Goal: Transaction & Acquisition: Obtain resource

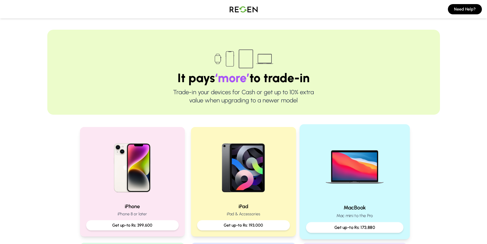
click at [351, 182] on img at bounding box center [355, 165] width 69 height 69
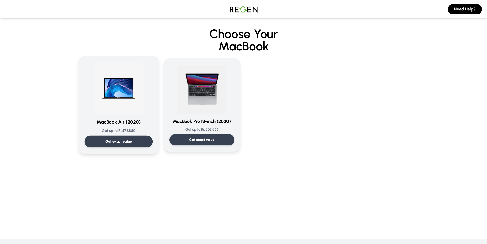
click at [115, 98] on img at bounding box center [119, 88] width 52 height 52
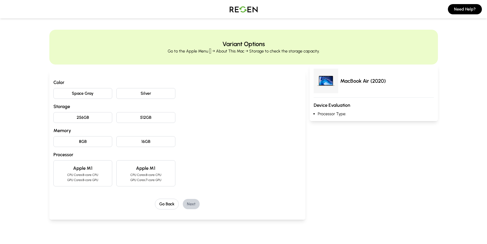
click at [96, 140] on button "8GB" at bounding box center [82, 141] width 59 height 11
click at [167, 172] on div "Apple M1 CPU Cores: 8-core CPU GPU Cores: 7-core GPU" at bounding box center [145, 173] width 59 height 26
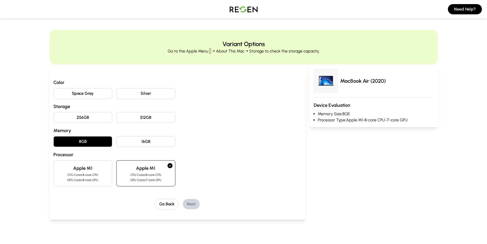
click at [81, 117] on button "256GB" at bounding box center [82, 117] width 59 height 11
click at [136, 92] on button "Silver" at bounding box center [145, 93] width 59 height 11
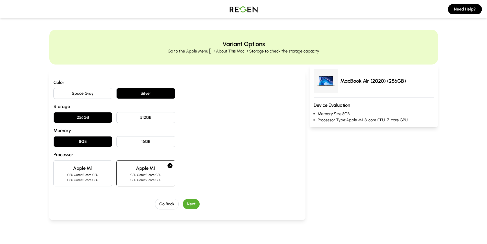
click at [193, 204] on button "Next" at bounding box center [191, 204] width 17 height 10
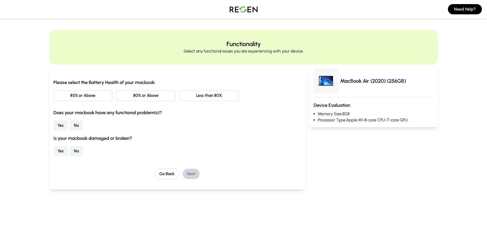
click at [92, 95] on button "85% or Above" at bounding box center [82, 95] width 59 height 11
click at [79, 123] on button "No" at bounding box center [76, 125] width 13 height 10
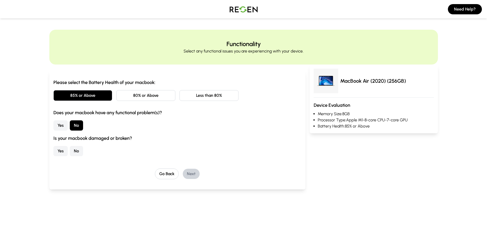
click at [76, 152] on button "No" at bounding box center [76, 151] width 13 height 10
click at [190, 173] on button "Next" at bounding box center [191, 174] width 17 height 10
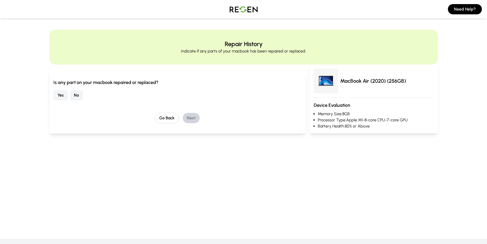
click at [73, 94] on button "No" at bounding box center [76, 95] width 13 height 10
click at [194, 120] on button "Next" at bounding box center [191, 118] width 17 height 10
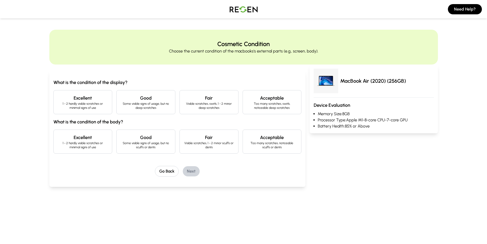
click at [77, 104] on p "1 - 2 hardly visible scratches or minimal signs of use" at bounding box center [83, 106] width 50 height 8
click at [79, 141] on p "1 - 2 hardly visible scratches or minimal signs of use" at bounding box center [83, 145] width 50 height 8
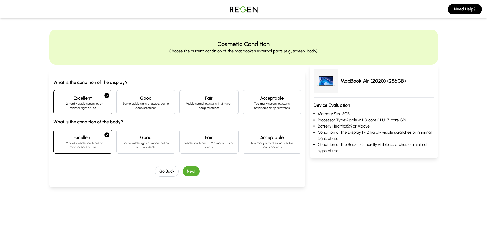
click at [196, 171] on button "Next" at bounding box center [191, 171] width 17 height 10
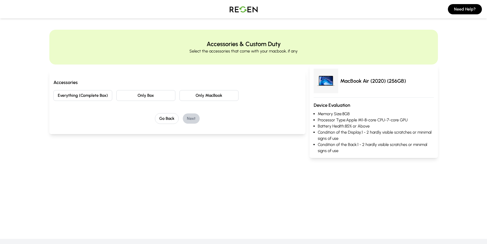
click at [215, 95] on button "Only MacBook" at bounding box center [209, 95] width 59 height 11
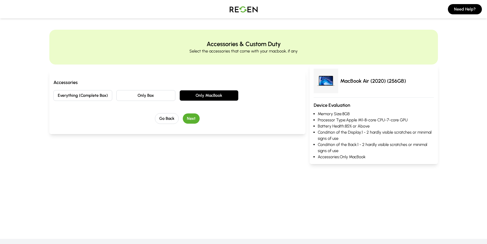
click at [191, 122] on button "Next" at bounding box center [191, 118] width 17 height 10
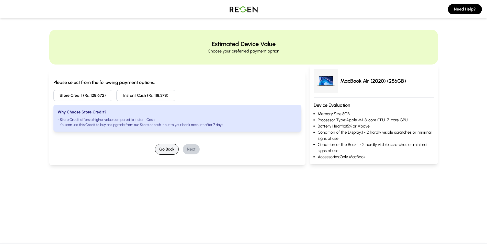
click at [166, 151] on button "Go Back" at bounding box center [167, 149] width 24 height 11
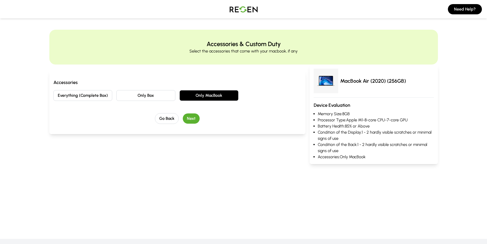
click at [133, 96] on button "Only Box" at bounding box center [145, 95] width 59 height 11
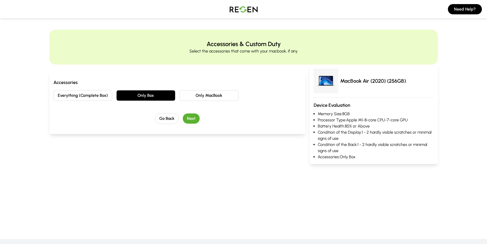
click at [193, 113] on div "Go Back Next" at bounding box center [177, 118] width 248 height 11
click at [194, 115] on button "Next" at bounding box center [191, 118] width 17 height 10
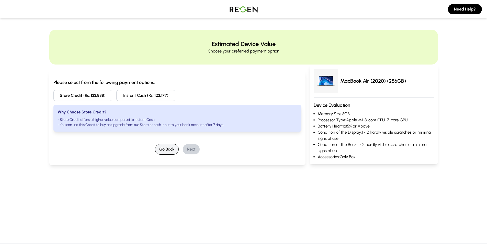
click at [171, 152] on button "Go Back" at bounding box center [167, 149] width 24 height 11
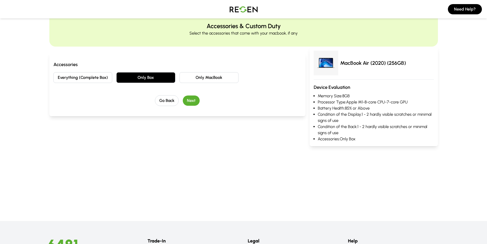
scroll to position [26, 0]
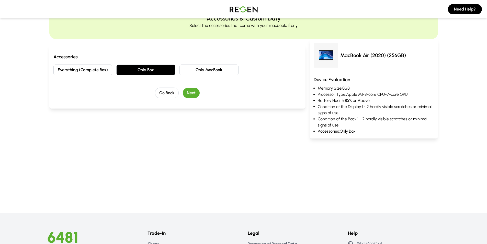
drag, startPoint x: 16, startPoint y: 147, endPoint x: 18, endPoint y: 158, distance: 11.1
click at [18, 158] on main "Accessories & Custom Duty Select the accessories that come with your macbook, i…" at bounding box center [243, 76] width 487 height 193
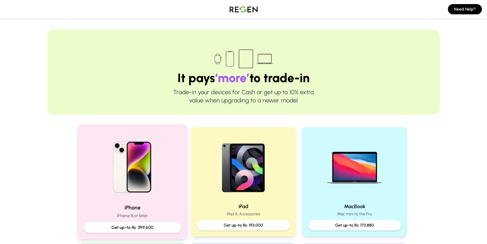
click at [138, 180] on img at bounding box center [132, 165] width 69 height 69
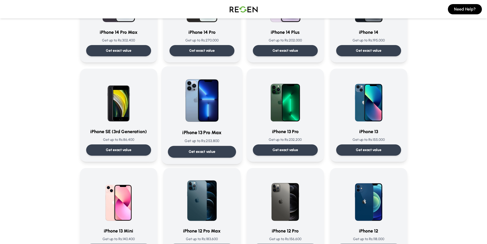
scroll to position [205, 0]
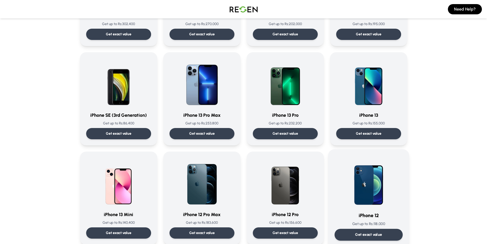
click at [363, 194] on img at bounding box center [369, 182] width 52 height 52
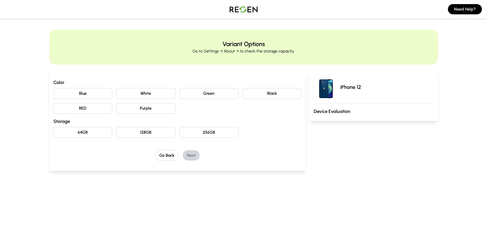
click at [267, 93] on button "Black" at bounding box center [272, 93] width 59 height 11
click at [154, 133] on button "128GB" at bounding box center [145, 132] width 59 height 11
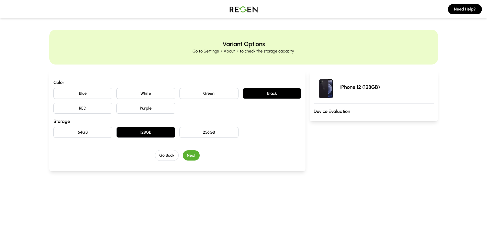
click at [193, 154] on button "Next" at bounding box center [191, 155] width 17 height 10
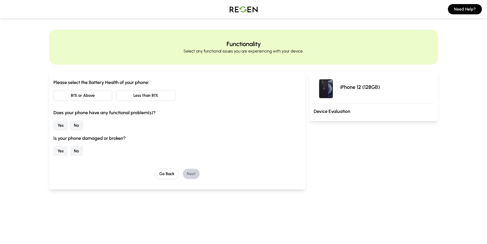
click at [148, 96] on button "Less than 81%" at bounding box center [145, 95] width 59 height 11
click at [79, 125] on button "No" at bounding box center [76, 125] width 13 height 10
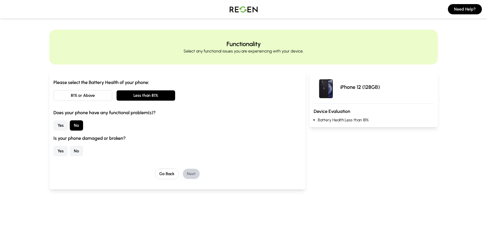
click at [72, 152] on button "No" at bounding box center [76, 151] width 13 height 10
click at [189, 171] on button "Next" at bounding box center [191, 174] width 17 height 10
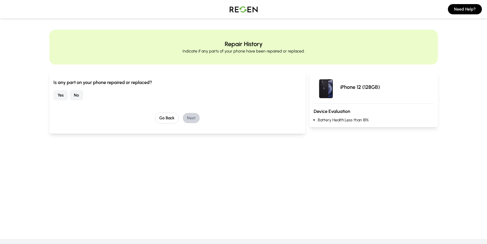
click at [78, 95] on button "No" at bounding box center [76, 95] width 13 height 10
click at [188, 119] on button "Next" at bounding box center [191, 118] width 17 height 10
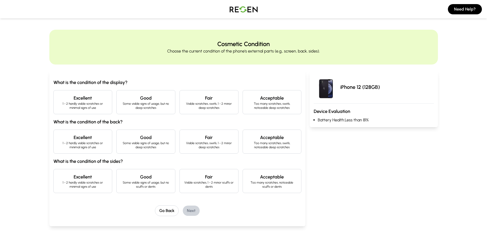
click at [94, 99] on h4 "Excellent" at bounding box center [83, 97] width 50 height 7
click at [150, 142] on p "Some visible signs of usage, but no deep scratches" at bounding box center [146, 145] width 50 height 8
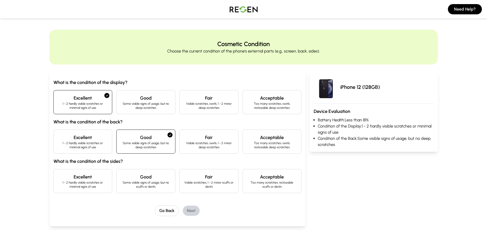
scroll to position [26, 0]
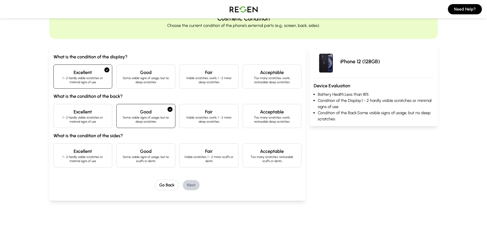
click at [195, 158] on p "Visible scratches, 1 - 2 minor scuffs or dents" at bounding box center [209, 159] width 50 height 8
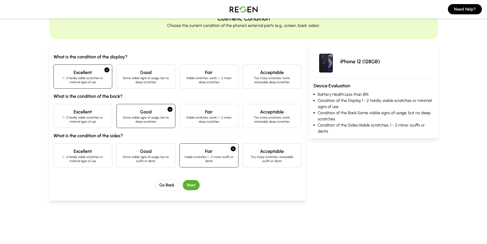
click at [195, 185] on button "Next" at bounding box center [191, 185] width 17 height 10
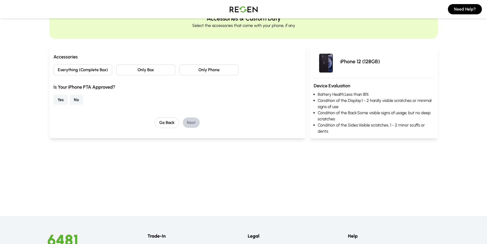
click at [64, 98] on button "Yes" at bounding box center [60, 100] width 14 height 10
click at [159, 68] on button "Only Box" at bounding box center [145, 69] width 59 height 11
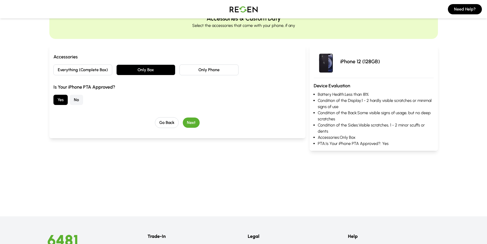
click at [189, 119] on button "Next" at bounding box center [191, 122] width 17 height 10
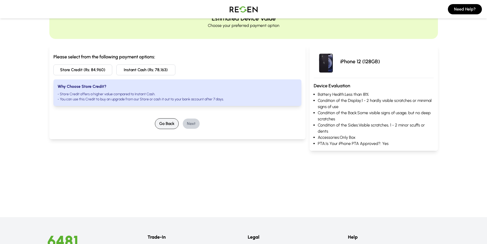
click at [161, 125] on button "Go Back" at bounding box center [167, 123] width 24 height 11
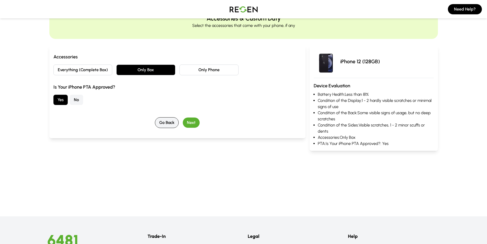
scroll to position [0, 0]
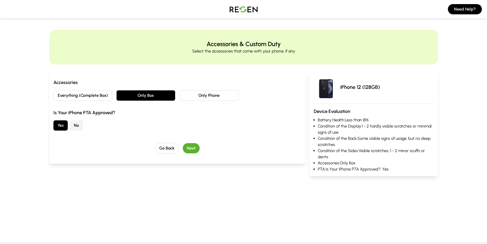
click at [194, 96] on button "Only Phone" at bounding box center [209, 95] width 59 height 11
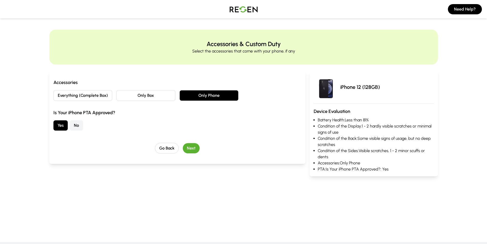
click at [189, 149] on button "Next" at bounding box center [191, 148] width 17 height 10
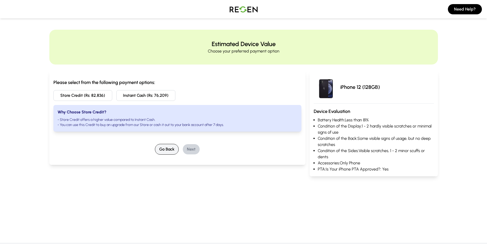
click at [172, 148] on button "Go Back" at bounding box center [167, 149] width 24 height 11
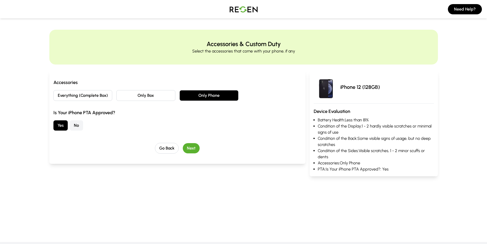
click at [149, 94] on button "Only Box" at bounding box center [145, 95] width 59 height 11
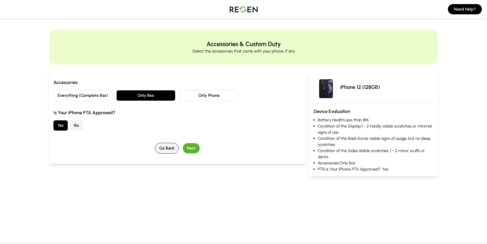
click at [168, 149] on button "Go Back" at bounding box center [167, 148] width 24 height 11
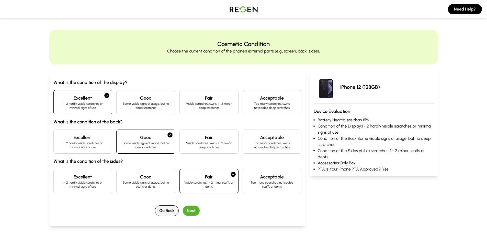
click at [169, 211] on button "Go Back" at bounding box center [167, 210] width 24 height 11
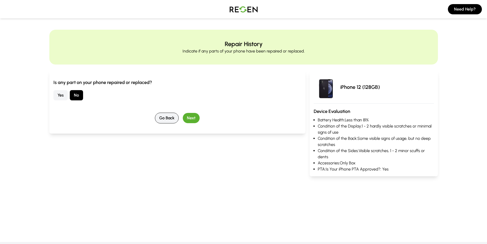
click at [167, 115] on button "Go Back" at bounding box center [167, 118] width 24 height 11
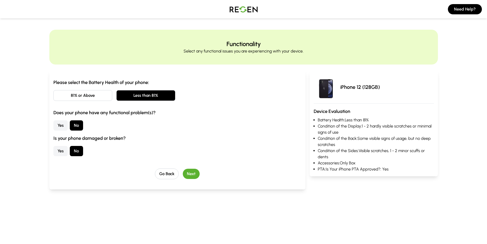
click at [95, 95] on button "81% or Above" at bounding box center [82, 95] width 59 height 11
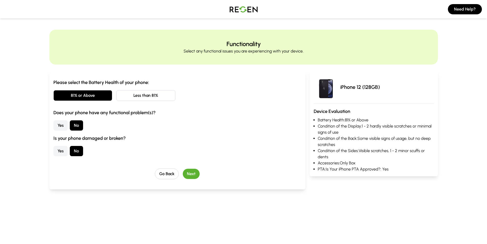
click at [191, 174] on button "Next" at bounding box center [191, 174] width 17 height 10
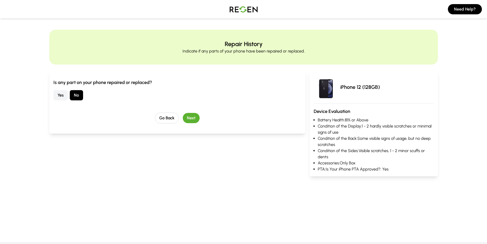
click at [194, 118] on button "Next" at bounding box center [191, 118] width 17 height 10
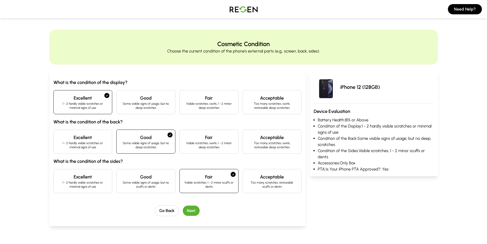
click at [186, 209] on button "Next" at bounding box center [191, 210] width 17 height 10
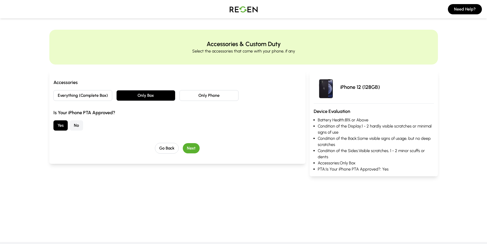
click at [189, 149] on button "Next" at bounding box center [191, 148] width 17 height 10
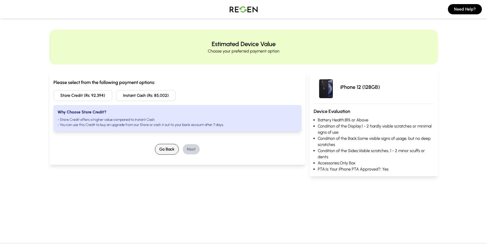
click at [172, 149] on button "Go Back" at bounding box center [167, 149] width 24 height 11
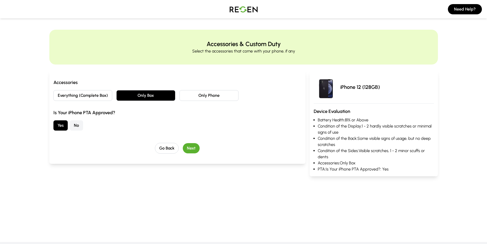
click at [189, 148] on button "Next" at bounding box center [191, 148] width 17 height 10
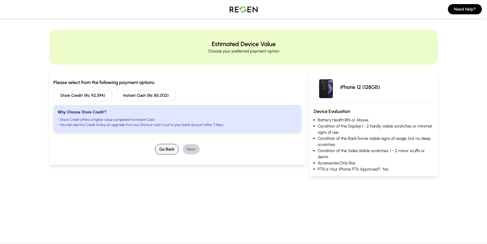
click at [167, 151] on button "Go Back" at bounding box center [167, 149] width 24 height 11
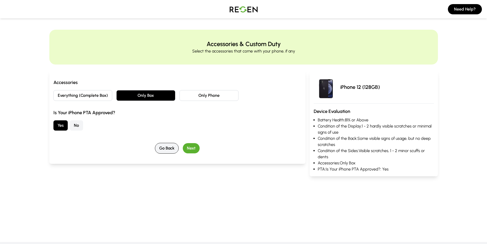
click at [165, 150] on button "Go Back" at bounding box center [167, 148] width 24 height 11
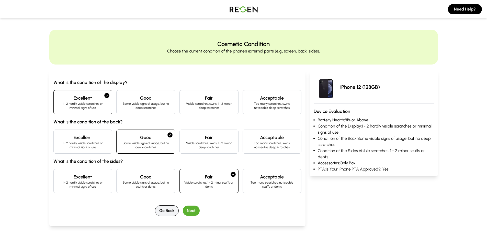
click at [174, 209] on button "Go Back" at bounding box center [167, 210] width 24 height 11
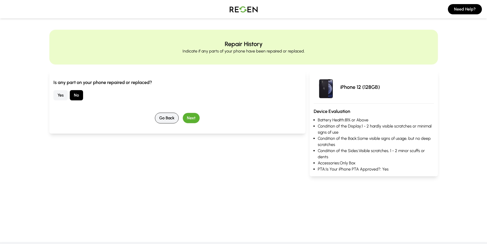
click at [166, 120] on button "Go Back" at bounding box center [167, 118] width 24 height 11
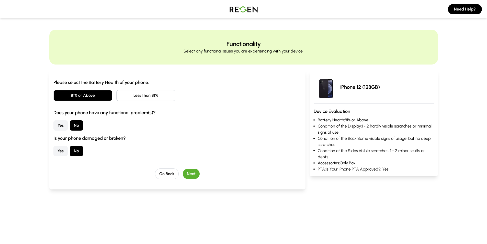
click at [191, 175] on button "Next" at bounding box center [191, 174] width 17 height 10
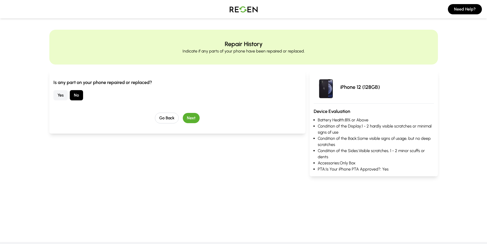
click at [60, 92] on button "Yes" at bounding box center [60, 95] width 14 height 10
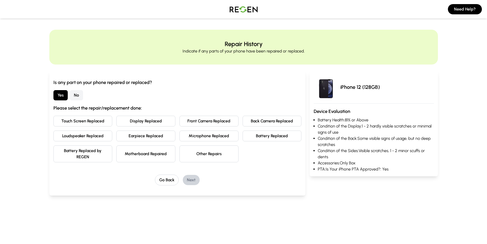
click at [261, 138] on button "Battery Replaced" at bounding box center [272, 135] width 59 height 11
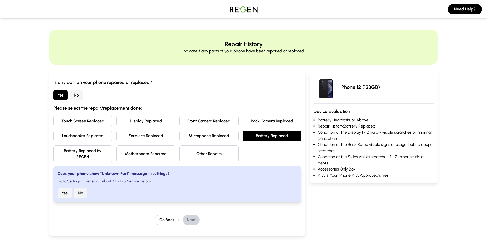
click at [229, 150] on button "Other Repairs" at bounding box center [209, 153] width 59 height 17
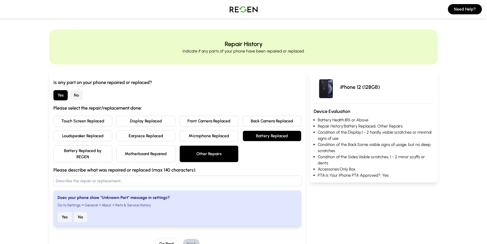
click at [262, 138] on button "Battery Replaced" at bounding box center [272, 135] width 59 height 11
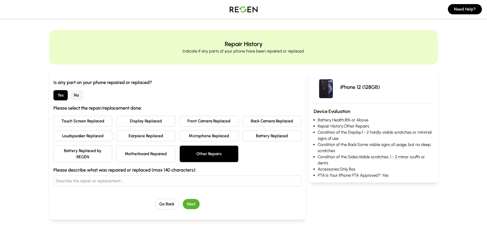
click at [190, 201] on button "Next" at bounding box center [191, 204] width 17 height 10
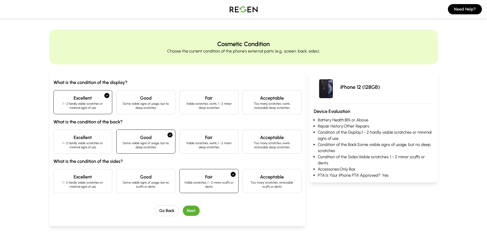
click at [190, 205] on div "Go Back Next" at bounding box center [177, 210] width 248 height 11
click at [192, 209] on button "Next" at bounding box center [191, 210] width 17 height 10
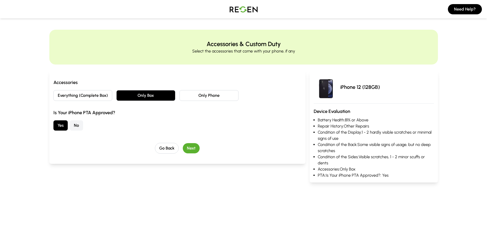
click at [192, 150] on button "Next" at bounding box center [191, 148] width 17 height 10
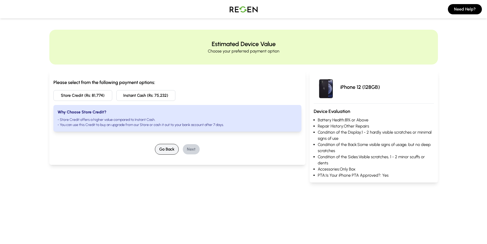
click at [173, 150] on button "Go Back" at bounding box center [167, 149] width 24 height 11
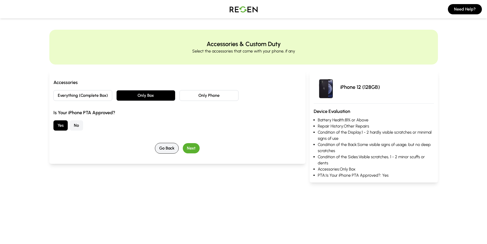
click at [173, 150] on button "Go Back" at bounding box center [167, 148] width 24 height 11
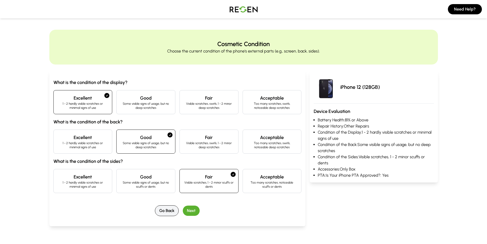
click at [173, 150] on div "Good Some visible signs of usage, but no deep scratches" at bounding box center [145, 141] width 59 height 24
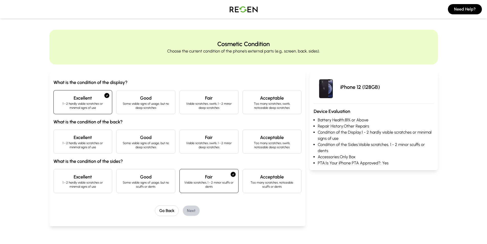
click at [164, 139] on h4 "Good" at bounding box center [146, 137] width 50 height 7
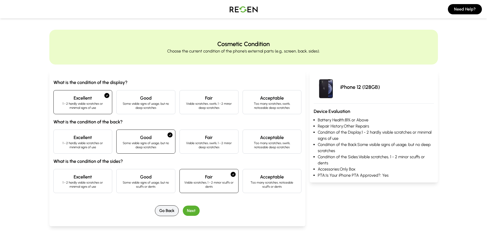
click at [169, 210] on button "Go Back" at bounding box center [167, 210] width 24 height 11
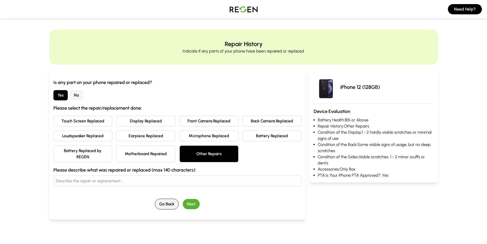
click at [167, 201] on button "Go Back" at bounding box center [167, 204] width 24 height 11
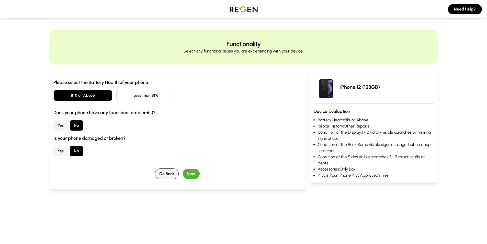
click at [168, 177] on button "Go Back" at bounding box center [167, 173] width 24 height 11
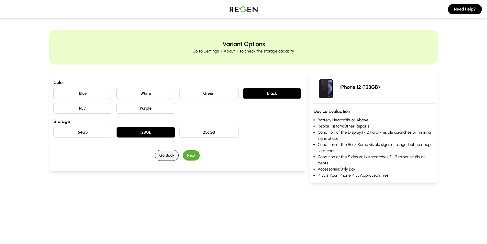
click at [166, 159] on button "Go Back" at bounding box center [167, 155] width 24 height 11
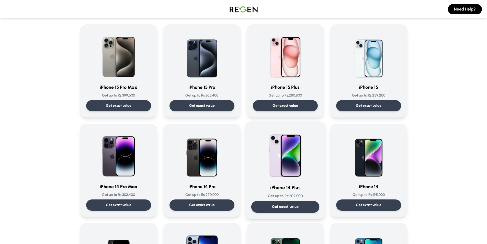
scroll to position [128, 0]
